Goal: Navigation & Orientation: Find specific page/section

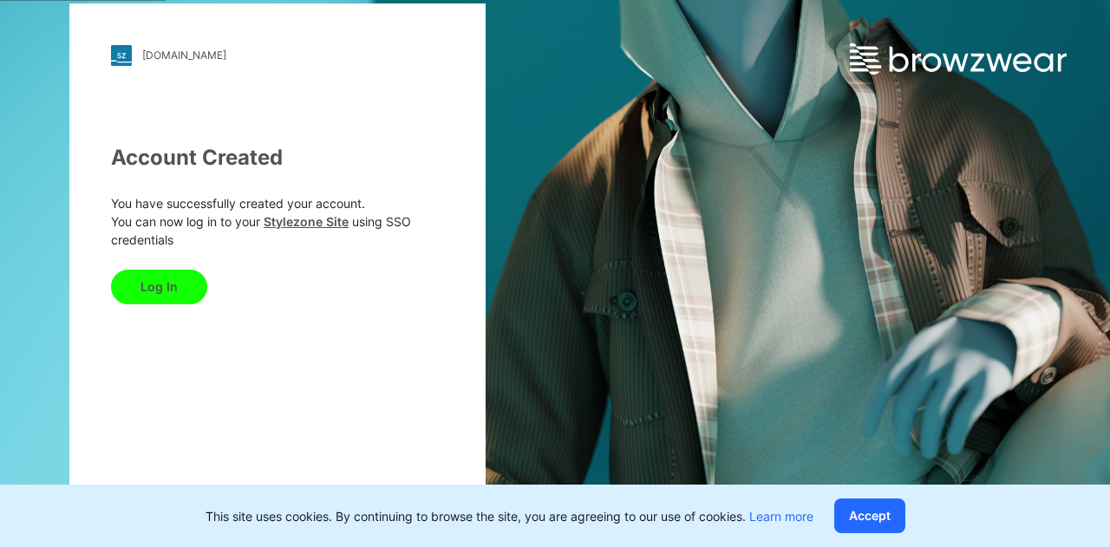
click at [164, 290] on button "Log In" at bounding box center [159, 287] width 96 height 35
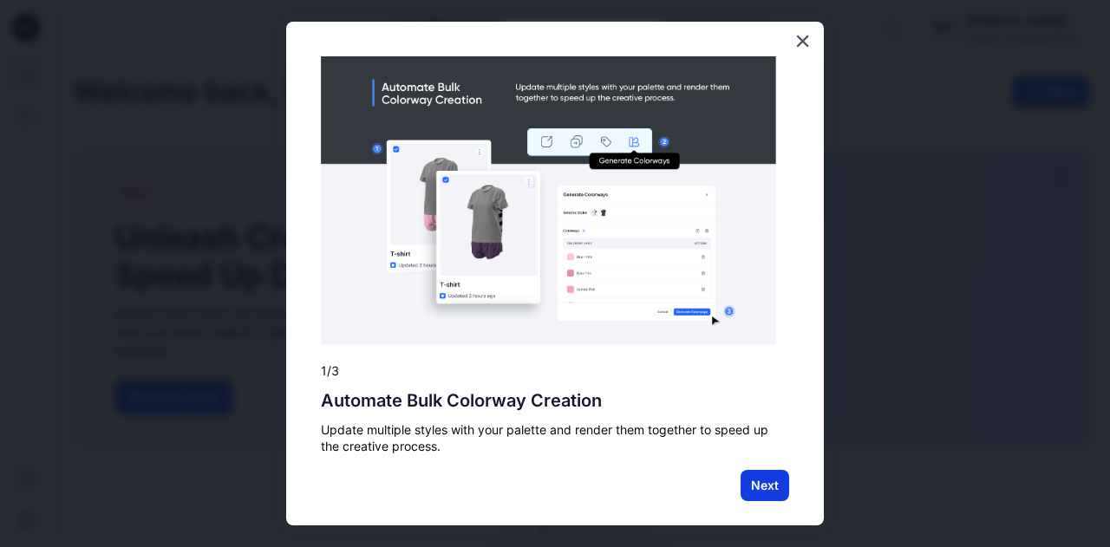
click at [742, 483] on button "Next" at bounding box center [764, 485] width 49 height 31
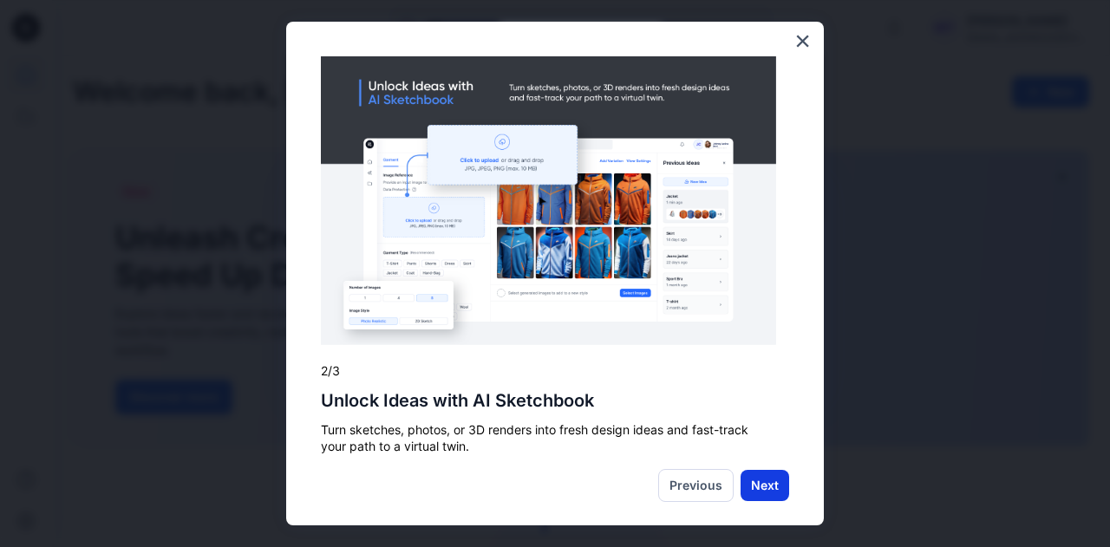
click at [758, 485] on button "Next" at bounding box center [764, 485] width 49 height 31
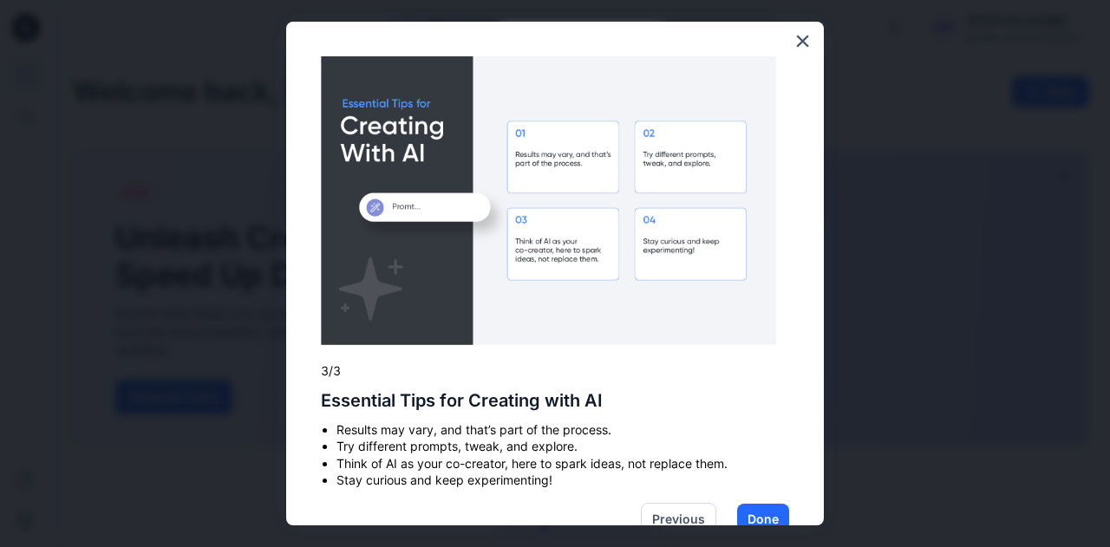
click at [758, 485] on li "Stay curious and keep experimenting!" at bounding box center [556, 480] width 440 height 17
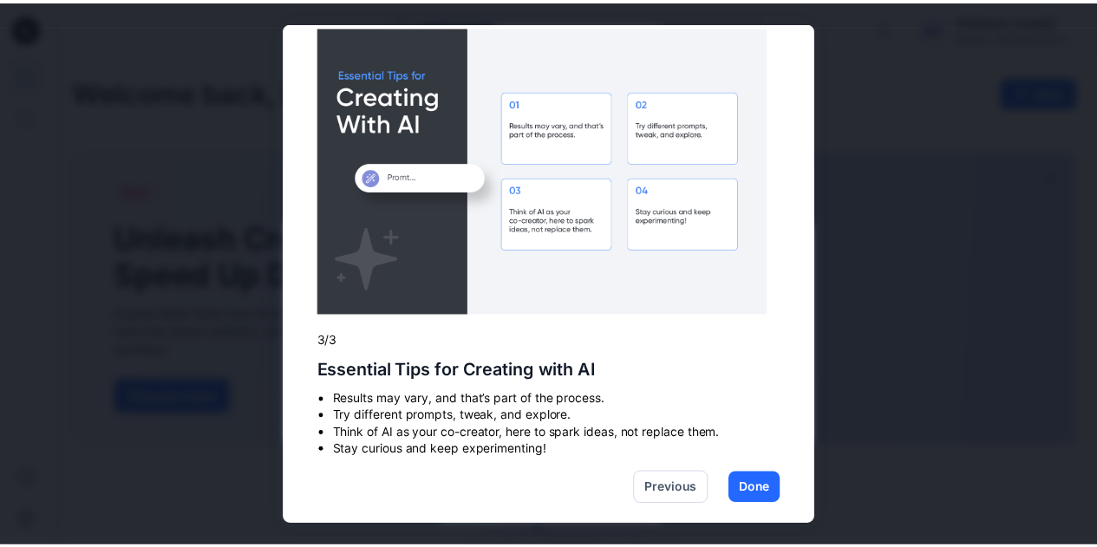
scroll to position [45, 0]
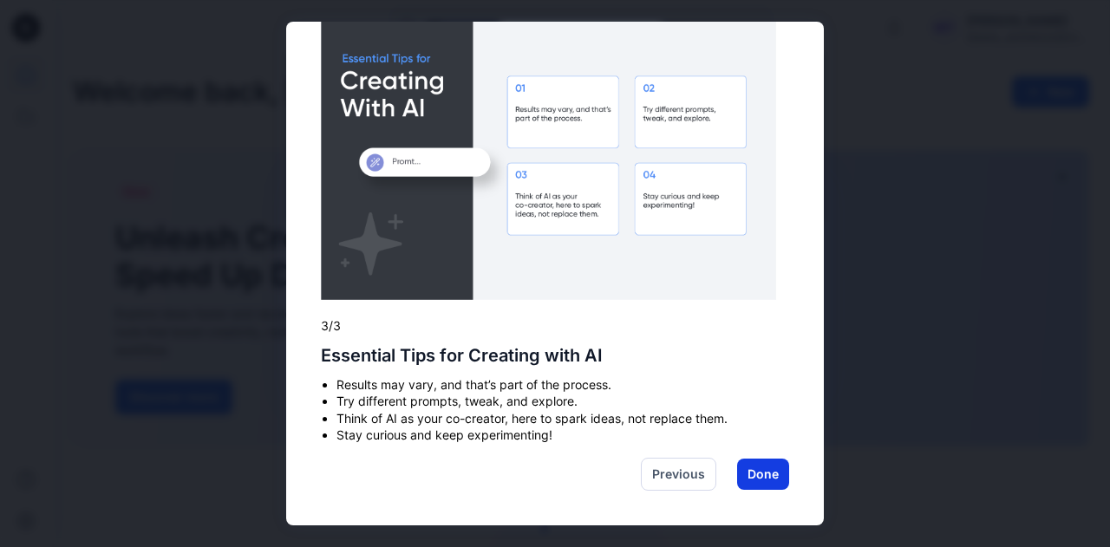
click at [755, 479] on button "Done" at bounding box center [763, 474] width 52 height 31
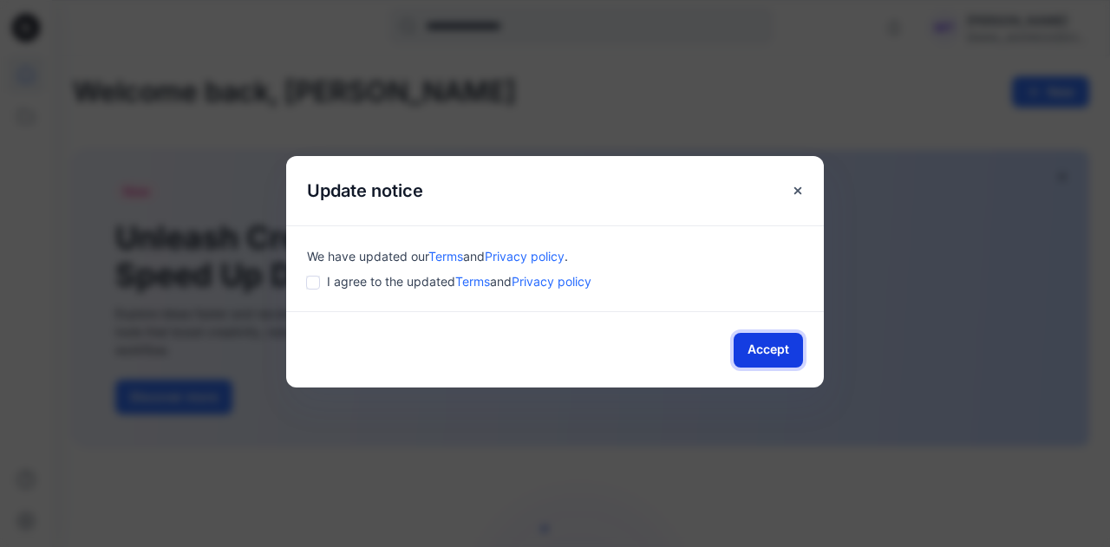
click at [770, 355] on button "Accept" at bounding box center [768, 350] width 69 height 35
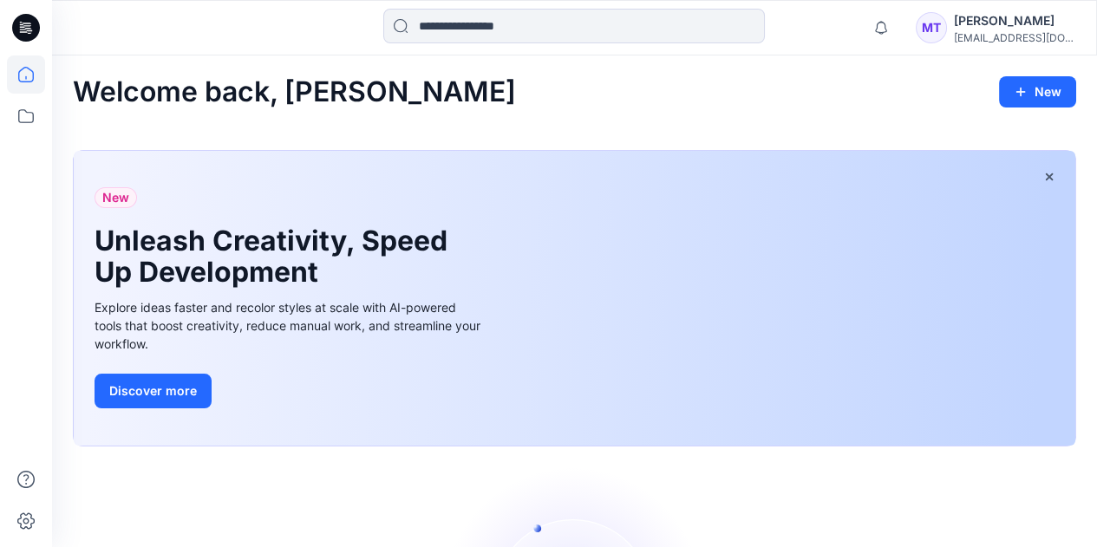
scroll to position [252, 0]
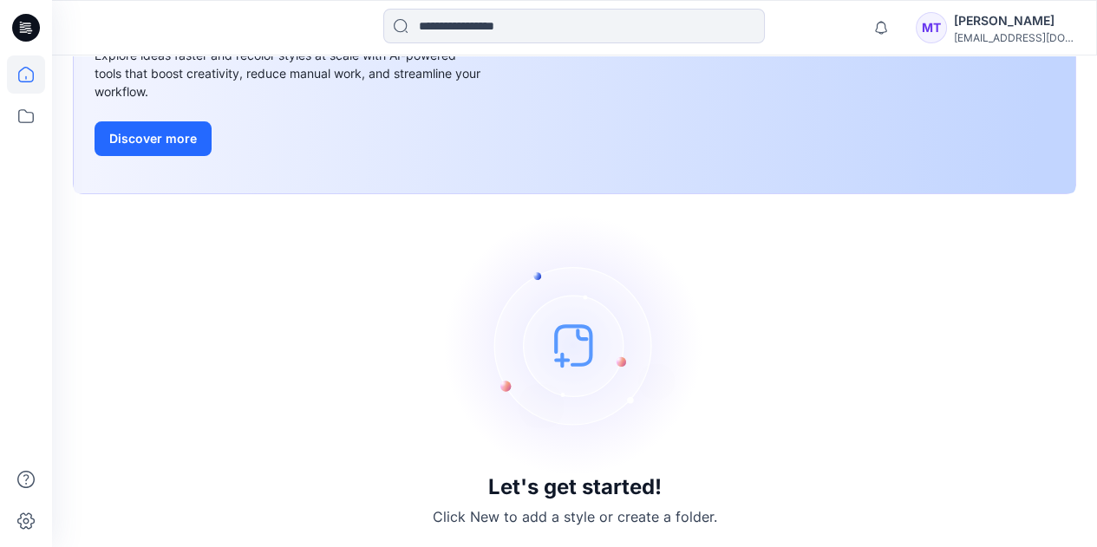
click at [562, 353] on img at bounding box center [575, 345] width 260 height 260
click at [547, 520] on p "Click New to add a style or create a folder." at bounding box center [575, 516] width 284 height 21
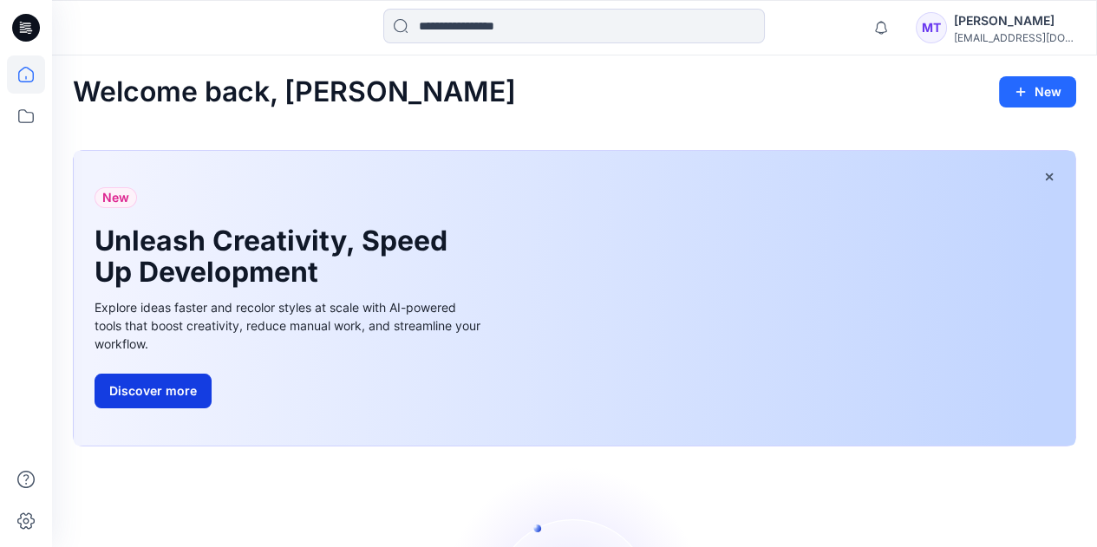
click at [208, 401] on button "Discover more" at bounding box center [153, 391] width 117 height 35
